Goal: Find specific page/section: Find specific page/section

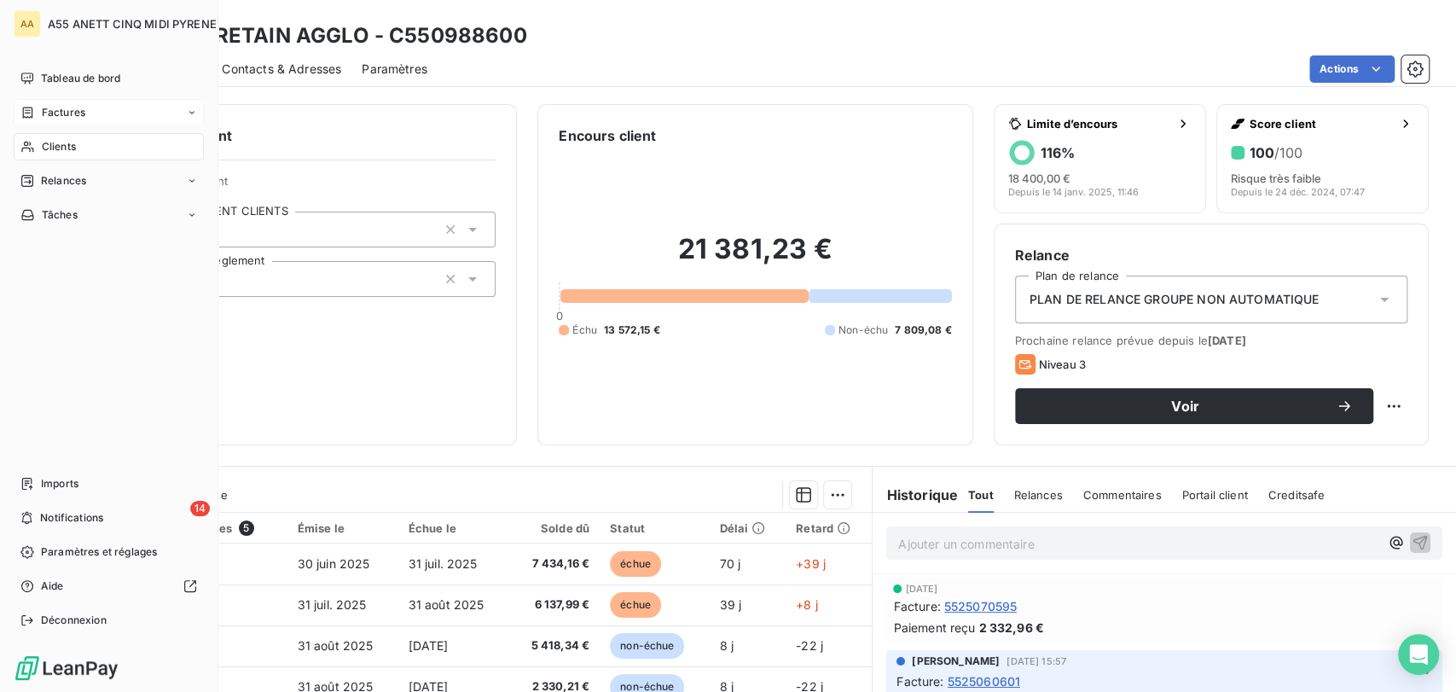
click at [55, 119] on span "Factures" at bounding box center [63, 112] width 43 height 15
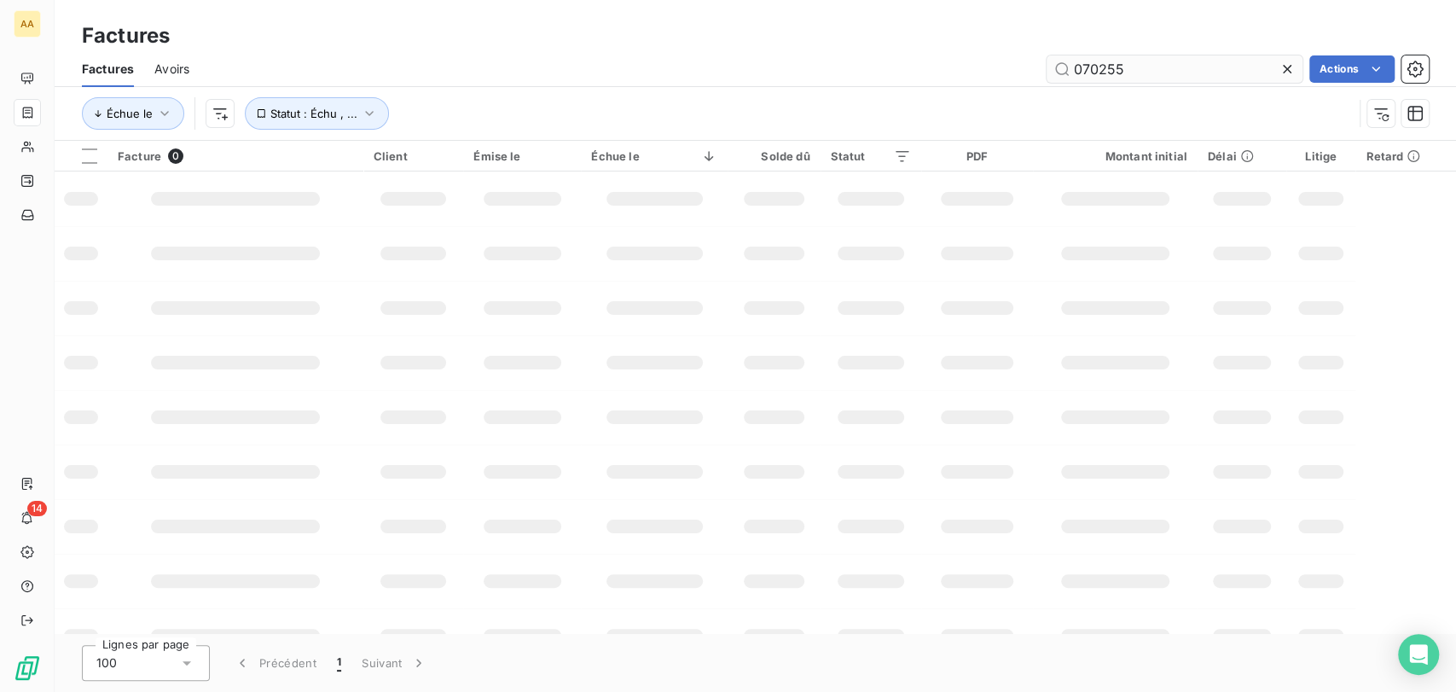
drag, startPoint x: 1133, startPoint y: 72, endPoint x: 1100, endPoint y: 72, distance: 33.3
click at [1100, 72] on input "070255" at bounding box center [1174, 68] width 256 height 27
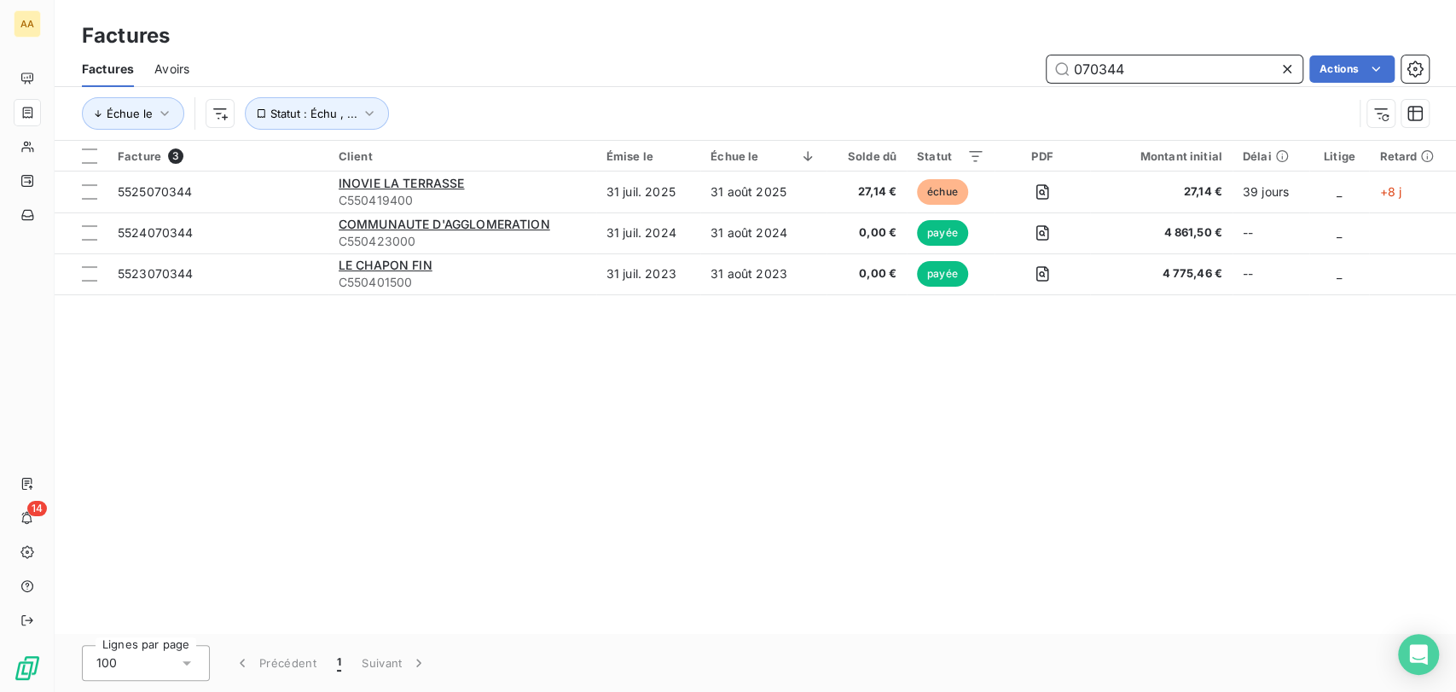
drag, startPoint x: 1147, startPoint y: 72, endPoint x: 1007, endPoint y: 77, distance: 139.9
click at [1007, 77] on div "070344 Actions" at bounding box center [819, 68] width 1219 height 27
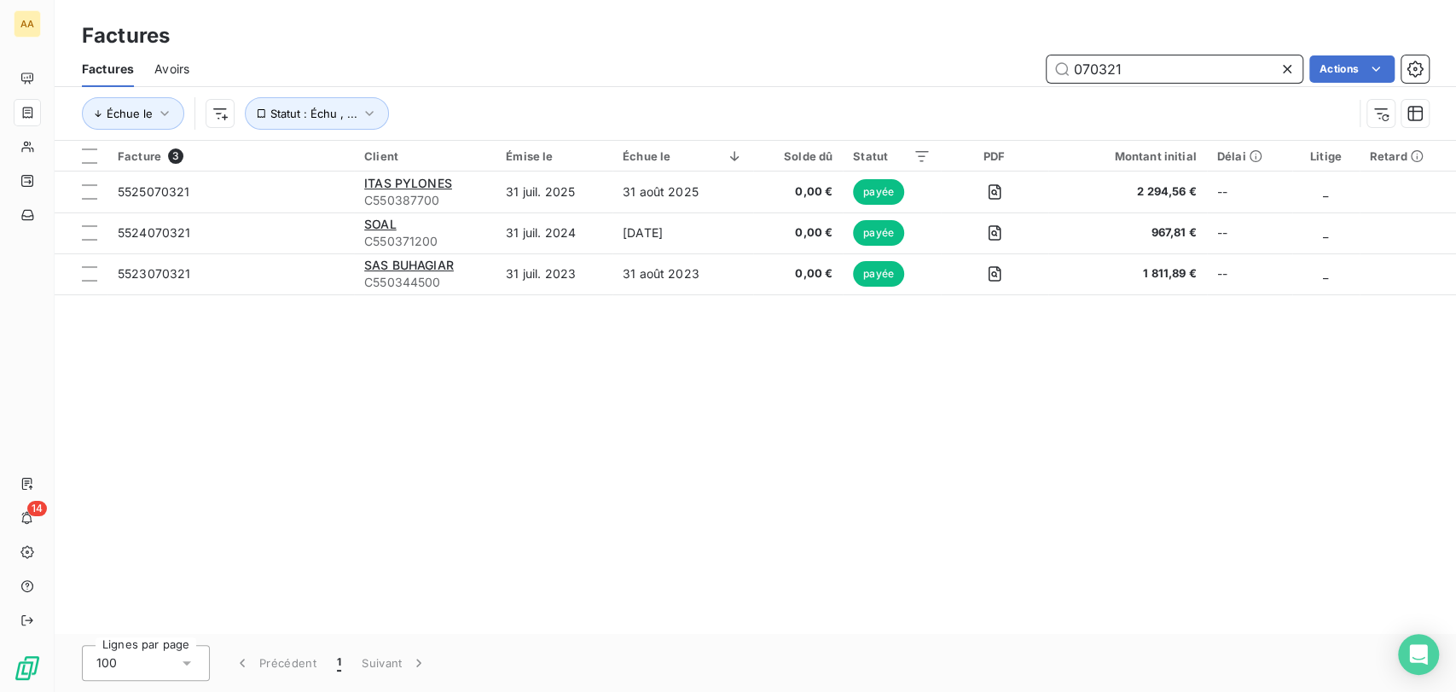
click at [1132, 56] on input "070321" at bounding box center [1174, 68] width 256 height 27
click at [1127, 64] on input "070321" at bounding box center [1174, 68] width 256 height 27
type input "9886"
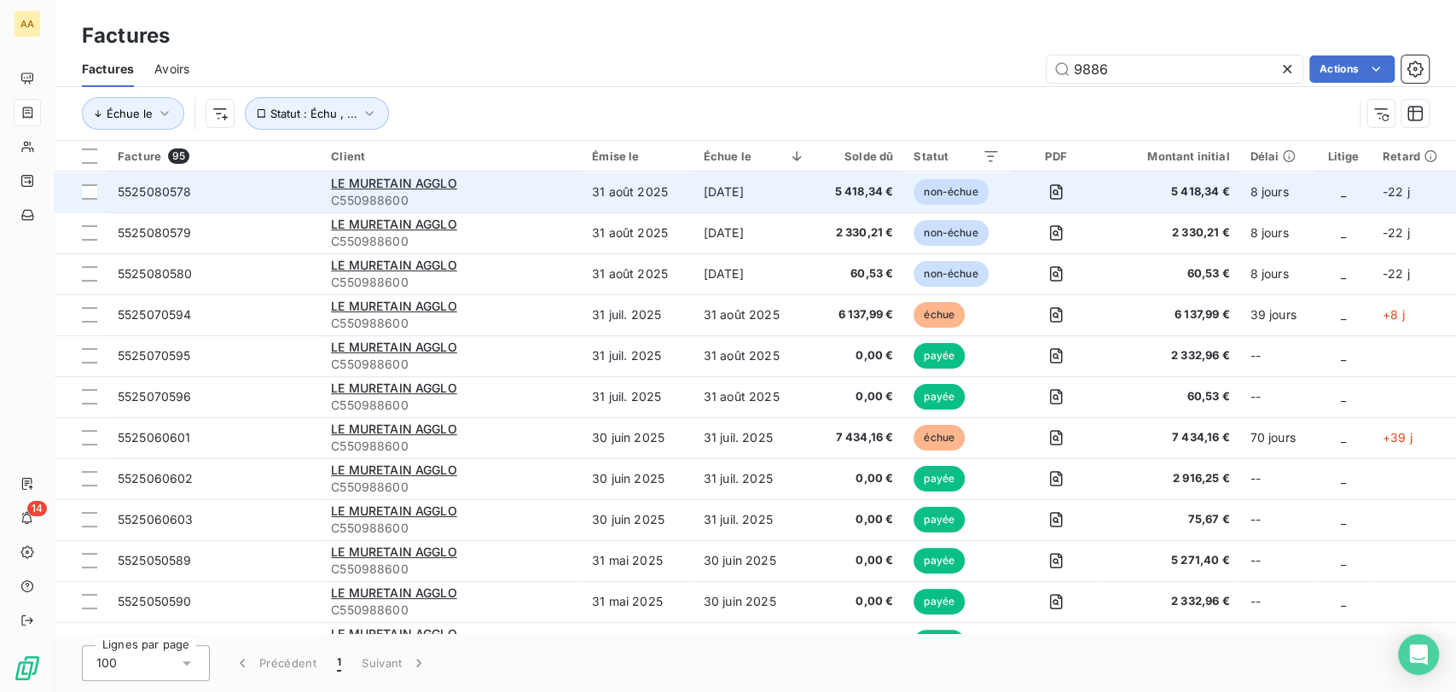
click at [382, 189] on div "LE MURETAIN AGGLO" at bounding box center [451, 183] width 240 height 17
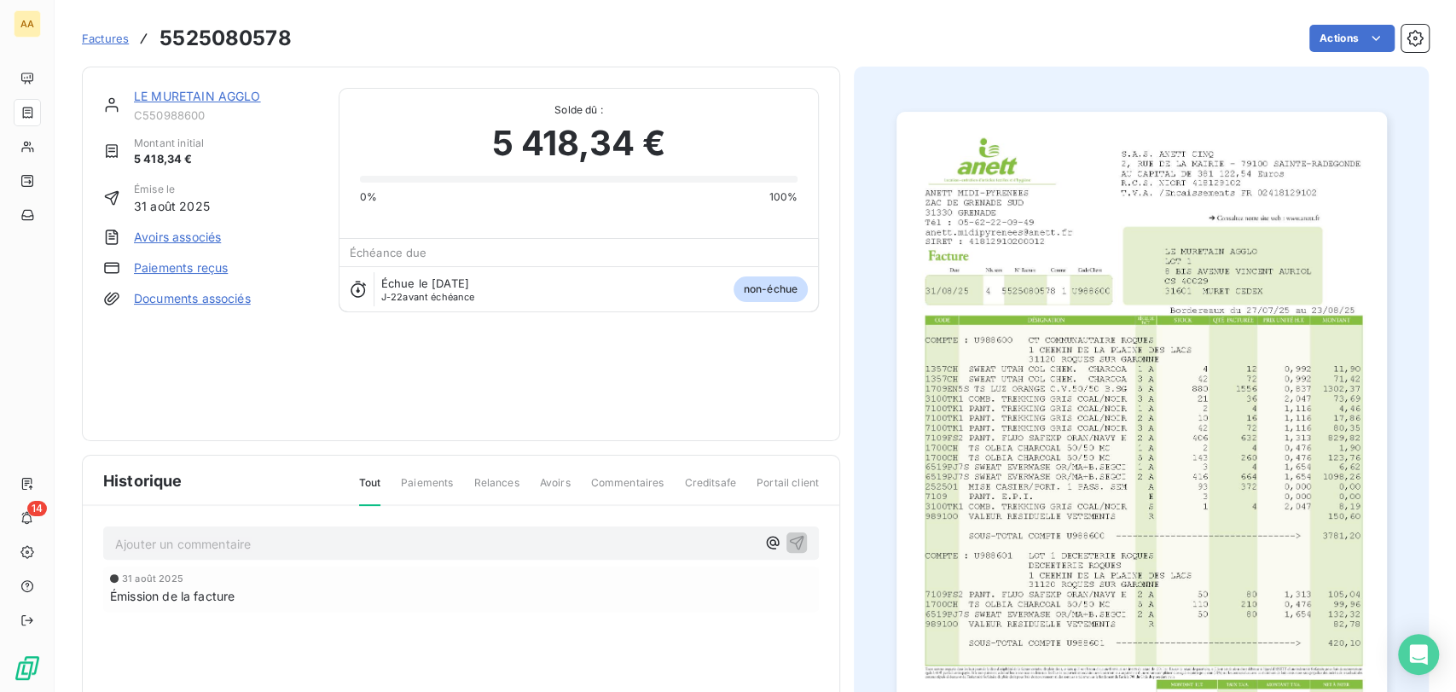
click at [165, 98] on link "LE MURETAIN AGGLO" at bounding box center [197, 96] width 127 height 14
